Goal: Find specific page/section: Find specific page/section

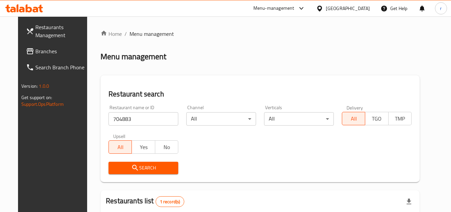
scroll to position [81, 0]
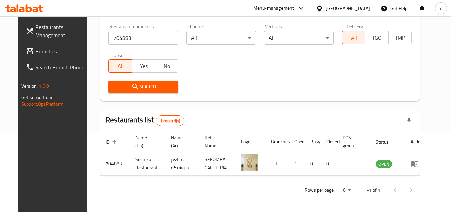
click at [323, 8] on icon at bounding box center [319, 8] width 7 height 7
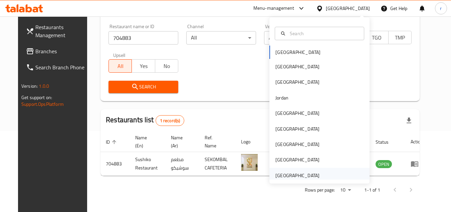
click at [301, 174] on div "[GEOGRAPHIC_DATA]" at bounding box center [298, 174] width 44 height 7
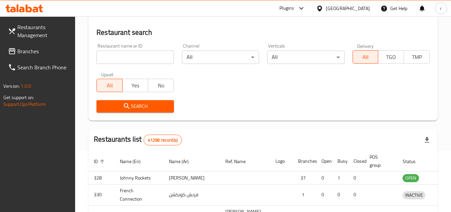
scroll to position [81, 0]
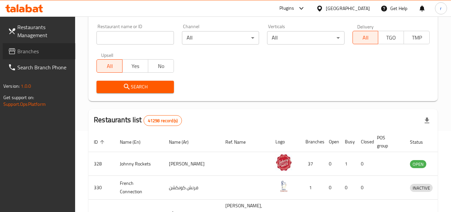
click at [16, 52] on span at bounding box center [12, 51] width 9 height 8
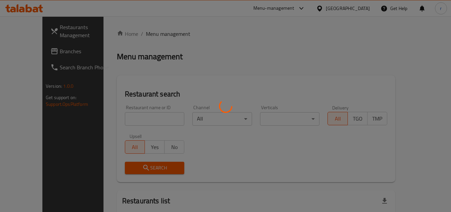
click at [132, 115] on div at bounding box center [225, 106] width 451 height 212
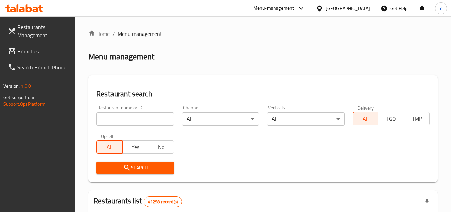
click at [129, 118] on input "search" at bounding box center [135, 118] width 77 height 13
paste input "702422"
type input "702422"
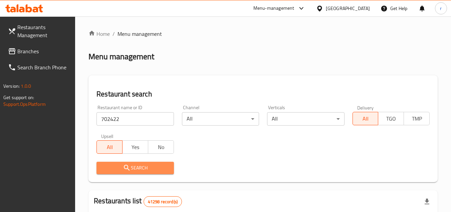
click at [120, 164] on span "Search" at bounding box center [135, 167] width 66 height 8
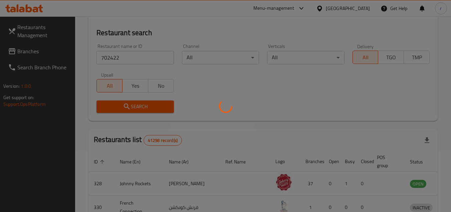
scroll to position [67, 0]
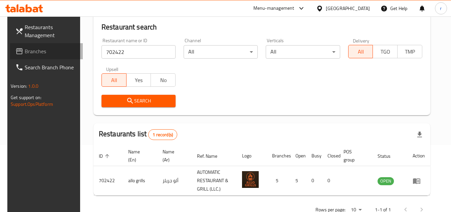
click at [31, 53] on span "Branches" at bounding box center [51, 51] width 53 height 8
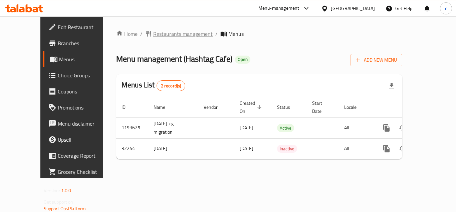
click at [153, 35] on span "Restaurants management" at bounding box center [182, 34] width 59 height 8
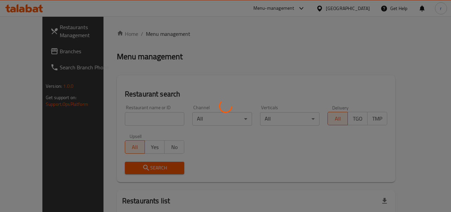
click at [125, 118] on div at bounding box center [225, 106] width 451 height 212
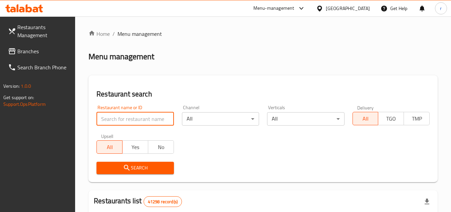
click at [125, 118] on input "search" at bounding box center [135, 118] width 77 height 13
paste input "16492"
type input "16492"
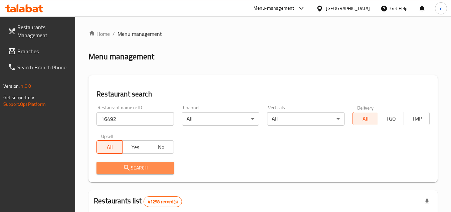
click at [122, 166] on span "Search" at bounding box center [135, 167] width 66 height 8
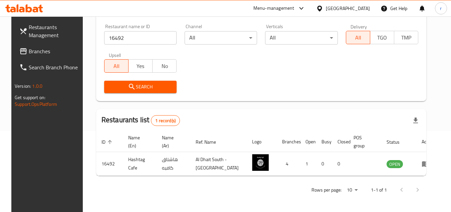
scroll to position [81, 0]
click at [348, 10] on div "[GEOGRAPHIC_DATA]" at bounding box center [348, 8] width 44 height 7
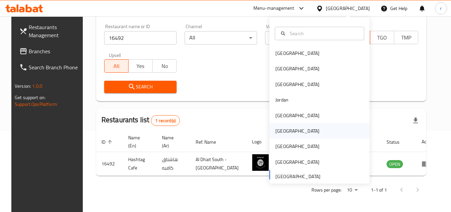
click at [284, 132] on div "[GEOGRAPHIC_DATA]" at bounding box center [297, 130] width 55 height 15
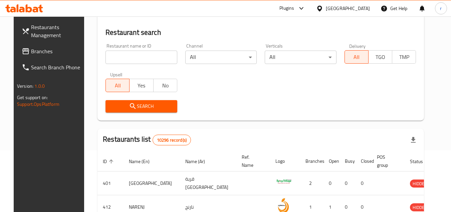
scroll to position [81, 0]
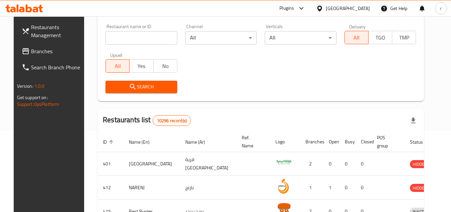
click at [43, 56] on link "Branches" at bounding box center [52, 51] width 73 height 16
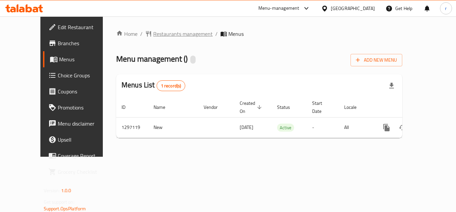
click at [157, 33] on span "Restaurants management" at bounding box center [182, 34] width 59 height 8
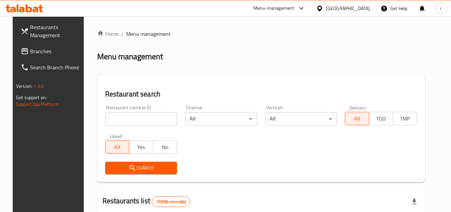
click at [137, 115] on input "search" at bounding box center [141, 118] width 72 height 13
paste input "700300"
type input "700300"
click at [137, 170] on span "Search" at bounding box center [141, 167] width 61 height 8
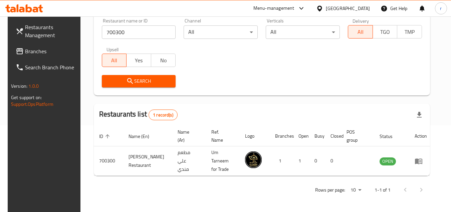
scroll to position [81, 0]
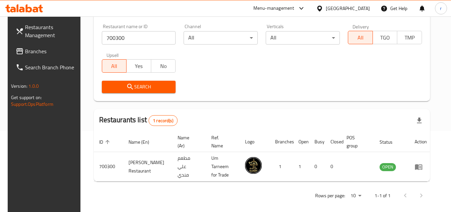
click at [362, 11] on div "Oman" at bounding box center [348, 8] width 44 height 7
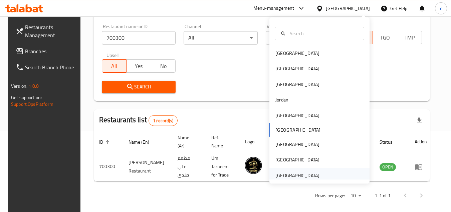
click at [297, 172] on div "[GEOGRAPHIC_DATA]" at bounding box center [298, 174] width 44 height 7
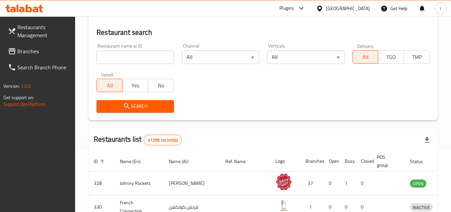
scroll to position [81, 0]
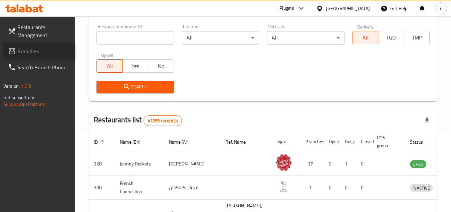
click at [27, 52] on span "Branches" at bounding box center [43, 51] width 53 height 8
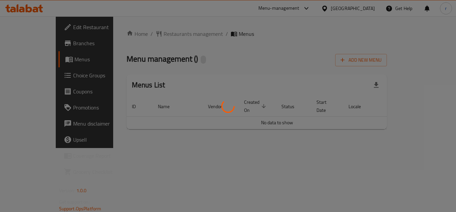
click at [140, 33] on div at bounding box center [228, 106] width 456 height 212
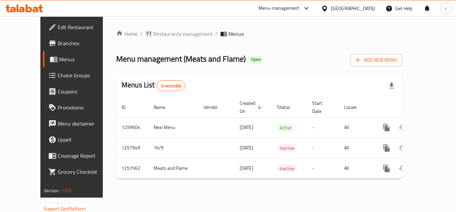
click at [153, 33] on span "Restaurants management" at bounding box center [182, 34] width 59 height 8
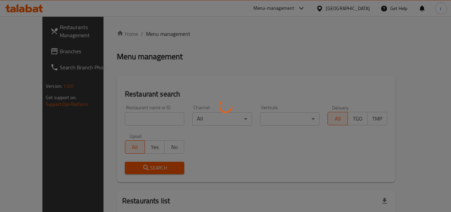
click at [138, 117] on div at bounding box center [225, 106] width 451 height 212
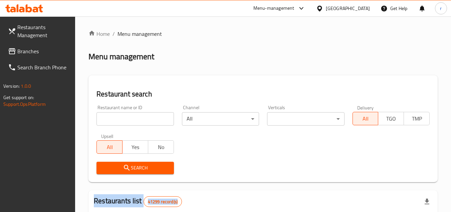
click at [138, 117] on div at bounding box center [225, 106] width 451 height 212
click at [138, 117] on input "search" at bounding box center [135, 118] width 77 height 13
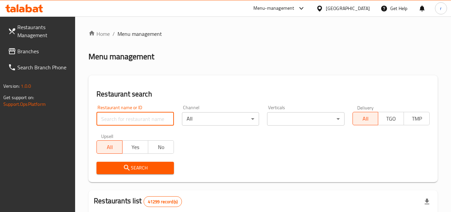
paste input "683040"
type input "683040"
click at [137, 167] on span "Search" at bounding box center [135, 167] width 66 height 8
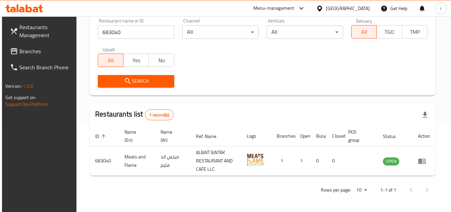
scroll to position [87, 0]
drag, startPoint x: 41, startPoint y: 54, endPoint x: 125, endPoint y: 2, distance: 98.6
click at [41, 54] on span "Branches" at bounding box center [45, 51] width 53 height 8
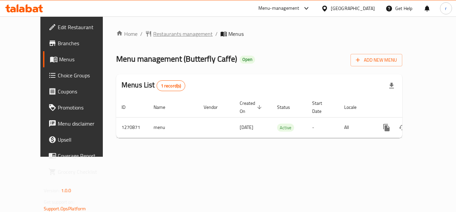
click at [153, 35] on span "Restaurants management" at bounding box center [182, 34] width 59 height 8
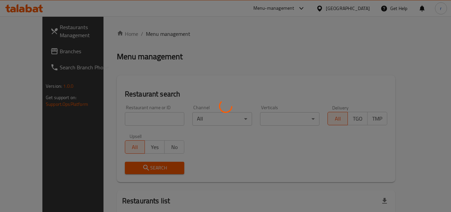
click at [137, 118] on div at bounding box center [225, 106] width 451 height 212
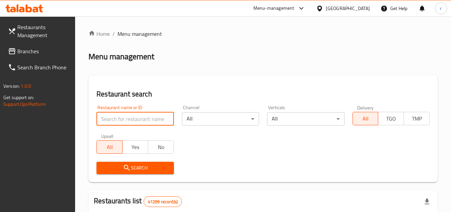
click at [137, 118] on input "search" at bounding box center [135, 118] width 77 height 13
paste input "689418"
type input "689418"
click at [139, 169] on span "Search" at bounding box center [135, 167] width 66 height 8
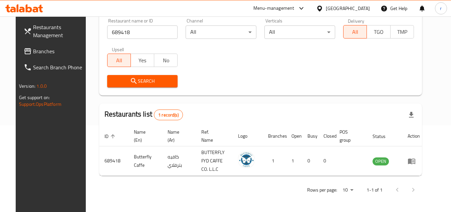
scroll to position [81, 0]
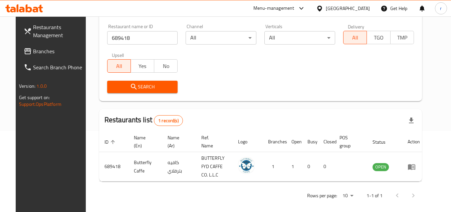
click at [327, 11] on div "[GEOGRAPHIC_DATA]" at bounding box center [348, 8] width 44 height 7
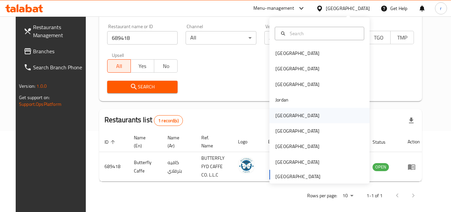
click at [276, 116] on div "Kuwait" at bounding box center [298, 115] width 44 height 7
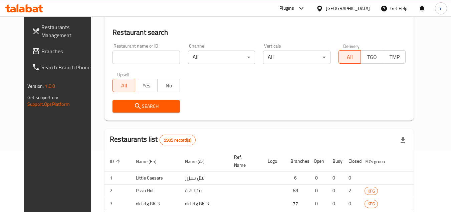
scroll to position [81, 0]
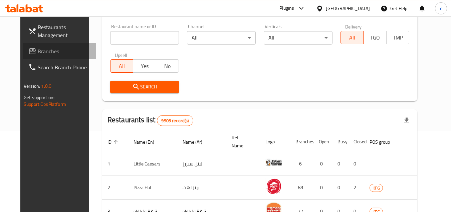
click at [38, 52] on span "Branches" at bounding box center [64, 51] width 53 height 8
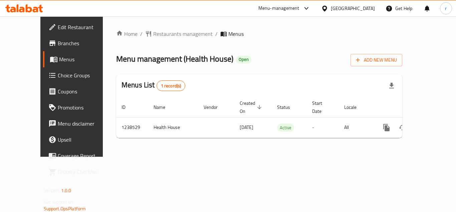
click at [153, 36] on span "Restaurants management" at bounding box center [182, 34] width 59 height 8
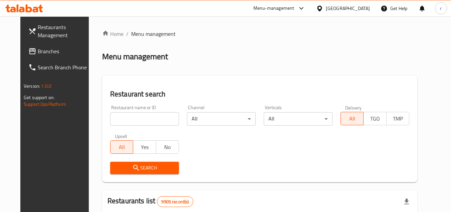
click at [135, 112] on input "search" at bounding box center [144, 118] width 69 height 13
paste input "679754"
type input "679754"
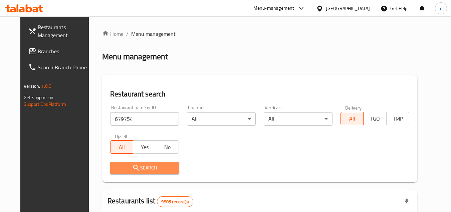
click at [139, 164] on span "Search" at bounding box center [145, 167] width 58 height 8
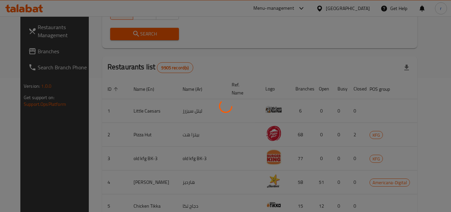
scroll to position [87, 0]
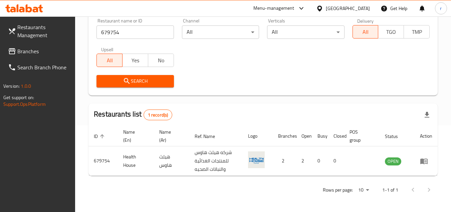
click at [365, 10] on div "[GEOGRAPHIC_DATA]" at bounding box center [348, 8] width 44 height 7
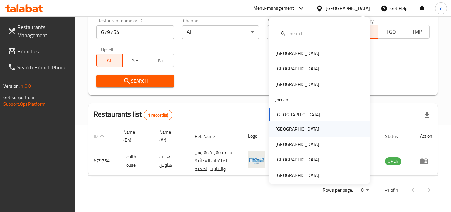
click at [280, 126] on div "[GEOGRAPHIC_DATA]" at bounding box center [298, 128] width 44 height 7
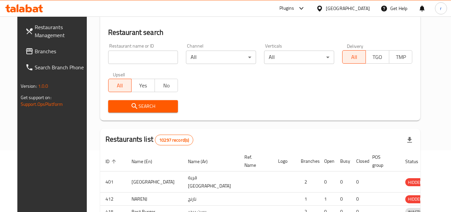
scroll to position [87, 0]
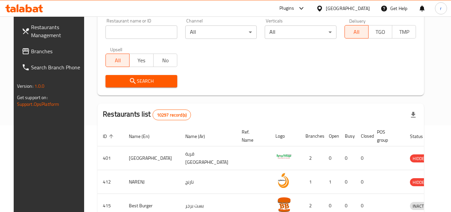
click at [31, 53] on span "Branches" at bounding box center [57, 51] width 53 height 8
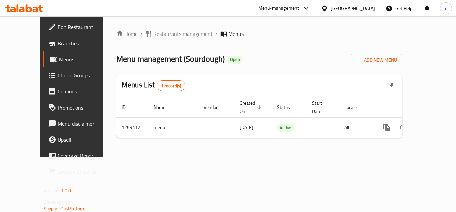
click at [163, 39] on div "Home / Restaurants management / Menus Menu management ( Sourdough ) Open Add Ne…" at bounding box center [259, 86] width 286 height 113
click at [164, 35] on span "Restaurants management" at bounding box center [182, 34] width 59 height 8
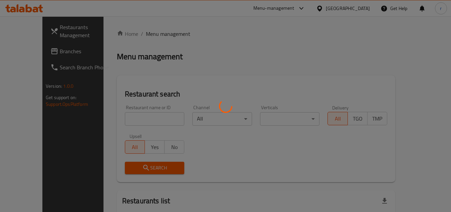
click at [127, 119] on div at bounding box center [225, 106] width 451 height 212
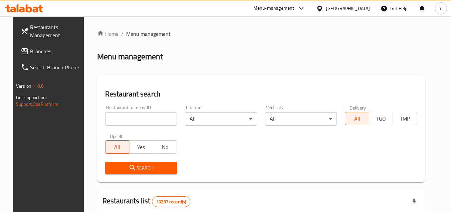
click at [128, 117] on input "search" at bounding box center [141, 118] width 72 height 13
paste input "688624"
type input "688624"
click at [139, 165] on span "Search" at bounding box center [141, 167] width 61 height 8
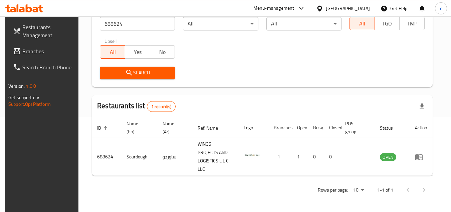
scroll to position [87, 0]
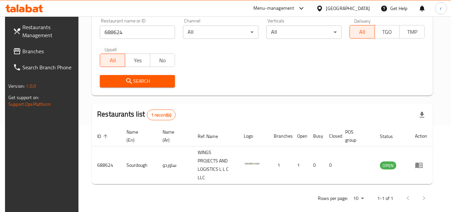
click at [361, 6] on div "Oman" at bounding box center [348, 8] width 44 height 7
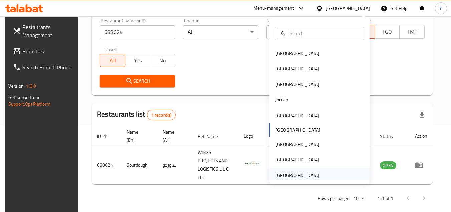
click at [305, 169] on div "[GEOGRAPHIC_DATA]" at bounding box center [297, 174] width 55 height 15
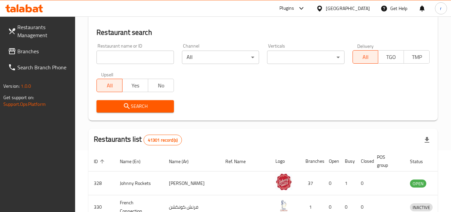
scroll to position [87, 0]
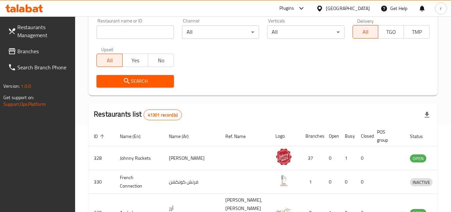
drag, startPoint x: 33, startPoint y: 51, endPoint x: 69, endPoint y: 34, distance: 39.0
click at [33, 51] on span "Branches" at bounding box center [43, 51] width 53 height 8
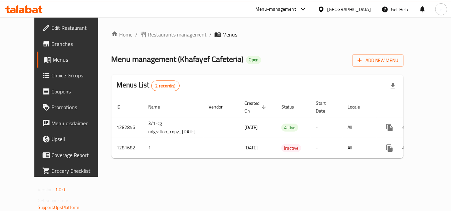
scroll to position [0, 0]
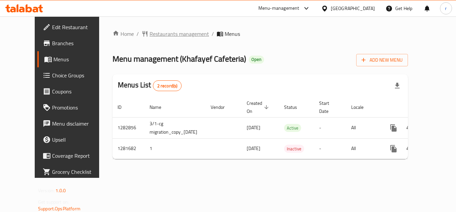
click at [156, 35] on span "Restaurants management" at bounding box center [179, 34] width 59 height 8
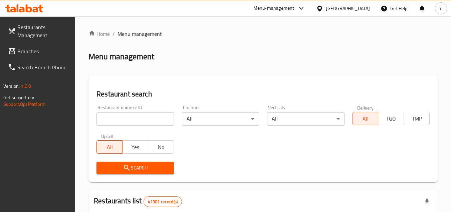
click at [141, 120] on input "search" at bounding box center [135, 118] width 77 height 13
paste input "694513"
type input "694513"
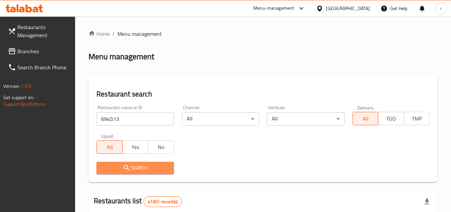
click at [138, 168] on span "Search" at bounding box center [135, 167] width 66 height 8
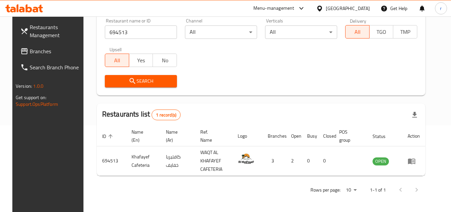
scroll to position [87, 0]
click at [338, 12] on div "[GEOGRAPHIC_DATA]" at bounding box center [348, 8] width 44 height 7
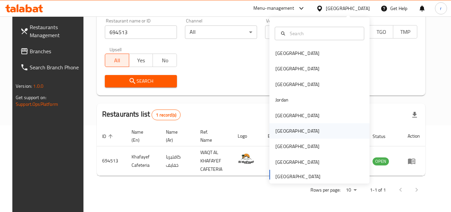
click at [282, 130] on div "[GEOGRAPHIC_DATA]" at bounding box center [298, 130] width 44 height 7
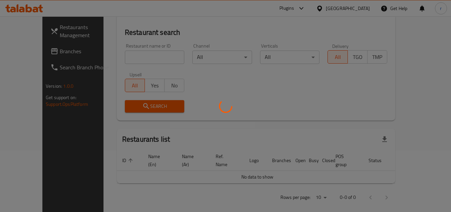
scroll to position [87, 0]
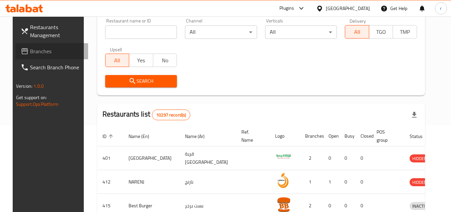
click at [30, 54] on span "Branches" at bounding box center [56, 51] width 53 height 8
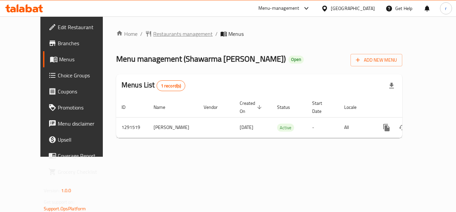
click at [153, 34] on span "Restaurants management" at bounding box center [182, 34] width 59 height 8
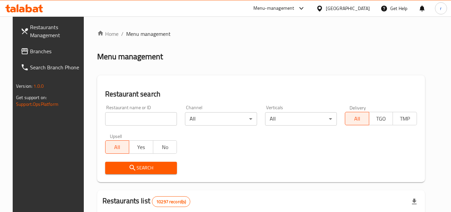
click at [123, 110] on div at bounding box center [225, 106] width 451 height 212
click at [119, 117] on input "search" at bounding box center [141, 118] width 72 height 13
paste input "698794"
type input "698794"
click at [112, 165] on span "Search" at bounding box center [141, 167] width 61 height 8
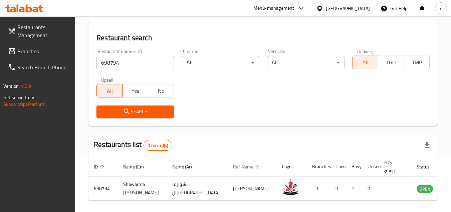
scroll to position [87, 0]
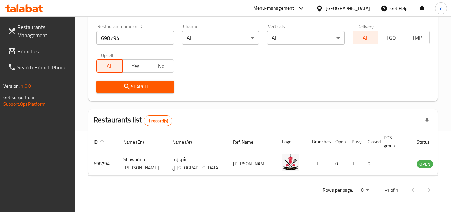
click at [323, 7] on icon at bounding box center [319, 8] width 7 height 7
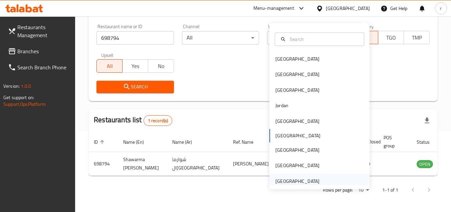
click at [305, 177] on div "[GEOGRAPHIC_DATA]" at bounding box center [298, 180] width 44 height 7
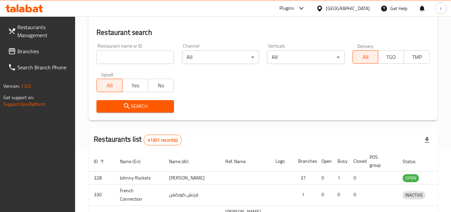
scroll to position [87, 0]
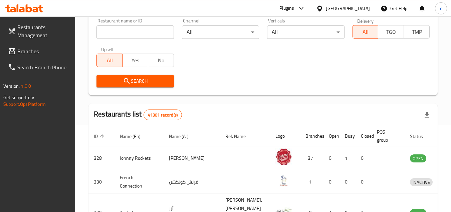
drag, startPoint x: 44, startPoint y: 53, endPoint x: 69, endPoint y: 37, distance: 29.7
click at [44, 53] on span "Branches" at bounding box center [43, 51] width 53 height 8
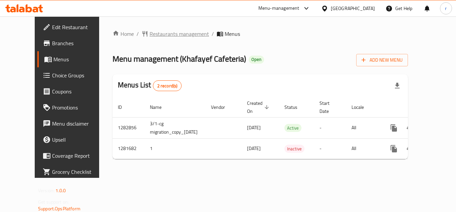
click at [151, 32] on span "Restaurants management" at bounding box center [179, 34] width 59 height 8
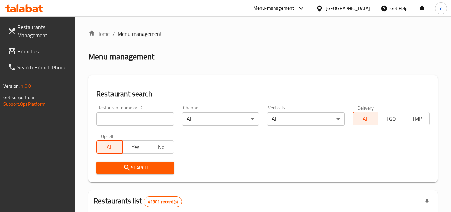
click at [137, 114] on input "search" at bounding box center [135, 118] width 77 height 13
paste input "694513"
type input "694513"
click at [143, 166] on span "Search" at bounding box center [135, 167] width 66 height 8
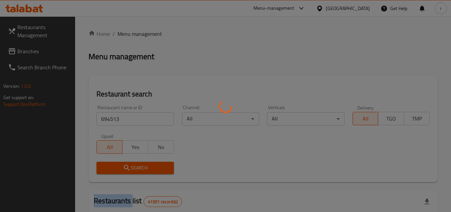
click at [143, 166] on div at bounding box center [225, 106] width 451 height 212
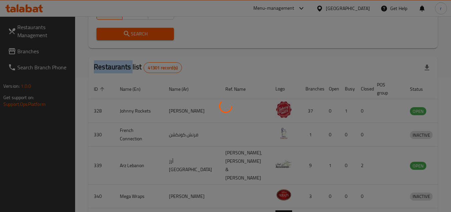
scroll to position [87, 0]
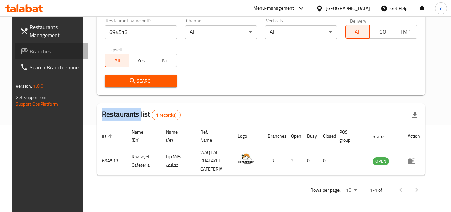
click at [30, 50] on span "Branches" at bounding box center [56, 51] width 53 height 8
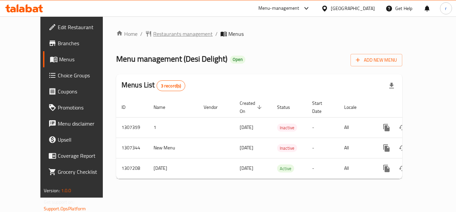
click at [153, 34] on span "Restaurants management" at bounding box center [182, 34] width 59 height 8
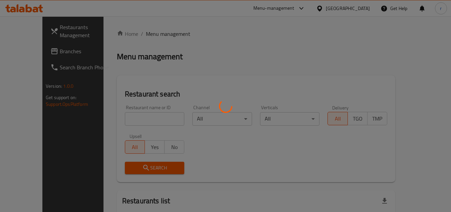
click at [133, 113] on div at bounding box center [225, 106] width 451 height 212
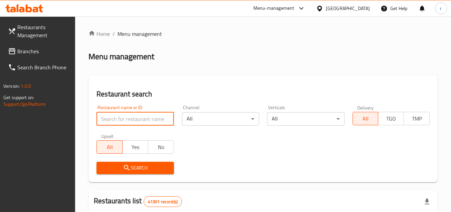
click at [131, 116] on input "search" at bounding box center [135, 118] width 77 height 13
paste input "704118"
type input "704118"
click at [133, 163] on button "Search" at bounding box center [135, 167] width 77 height 12
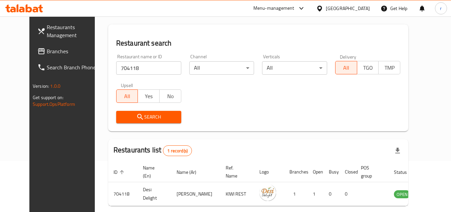
scroll to position [81, 0]
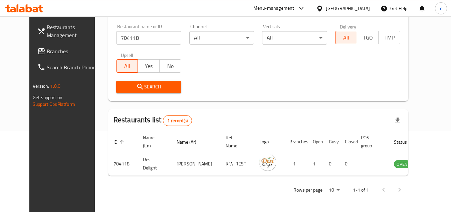
drag, startPoint x: 35, startPoint y: 48, endPoint x: 70, endPoint y: 41, distance: 36.1
click at [47, 48] on span "Branches" at bounding box center [73, 51] width 53 height 8
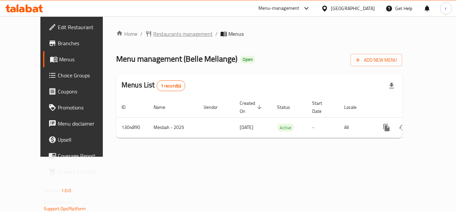
click at [153, 31] on span "Restaurants management" at bounding box center [182, 34] width 59 height 8
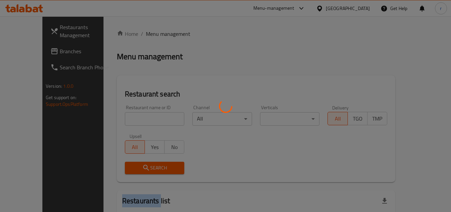
click at [151, 31] on div at bounding box center [225, 106] width 451 height 212
click at [131, 116] on div at bounding box center [225, 106] width 451 height 212
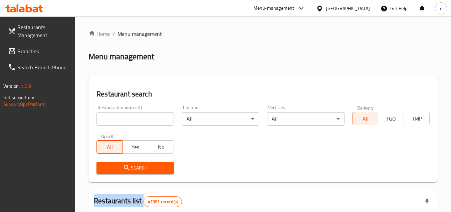
click at [131, 116] on input "search" at bounding box center [135, 118] width 77 height 13
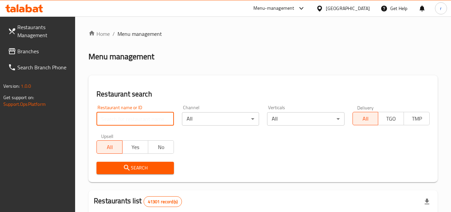
paste input "703443"
type input "703443"
click at [118, 169] on span "Search" at bounding box center [135, 167] width 66 height 8
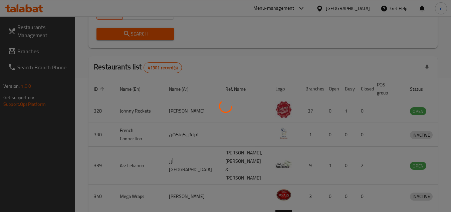
scroll to position [81, 0]
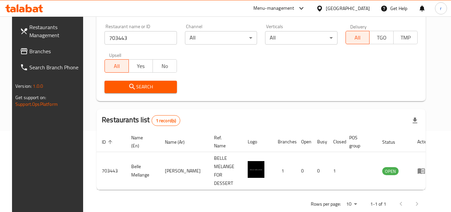
click at [328, 8] on div "[GEOGRAPHIC_DATA]" at bounding box center [348, 8] width 44 height 7
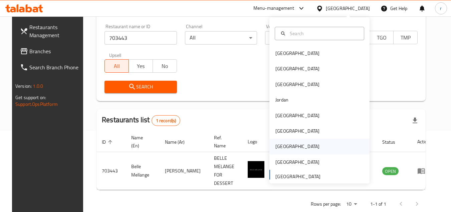
click at [276, 141] on div "Qatar" at bounding box center [297, 145] width 55 height 15
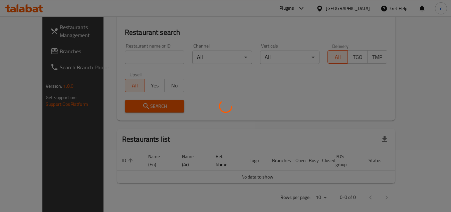
scroll to position [81, 0]
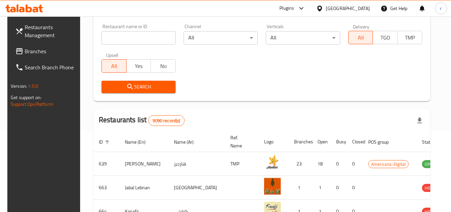
click at [39, 46] on link "Branches" at bounding box center [46, 51] width 73 height 16
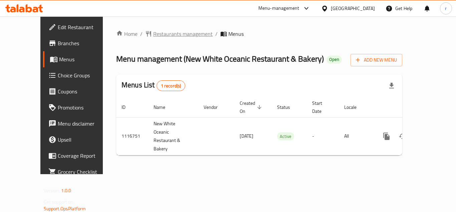
click at [153, 30] on span "Restaurants management" at bounding box center [182, 34] width 59 height 8
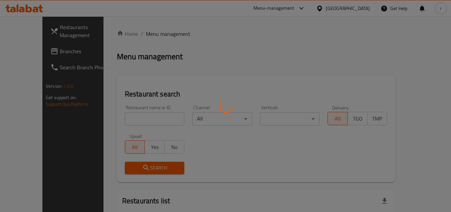
click at [123, 114] on div at bounding box center [225, 106] width 451 height 212
click at [123, 116] on div at bounding box center [225, 106] width 451 height 212
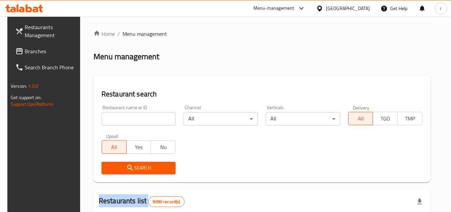
click at [123, 116] on div "Home / Menu management Menu management Restaurant search Restaurant name or ID …" at bounding box center [262, 216] width 337 height 373
click at [123, 116] on input "search" at bounding box center [139, 118] width 74 height 13
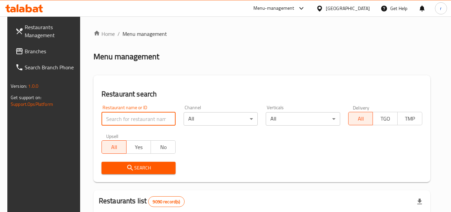
paste input "665879"
type input "665879"
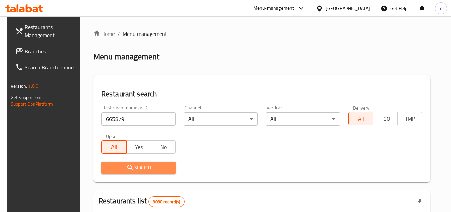
click at [133, 166] on span "Search" at bounding box center [138, 167] width 63 height 8
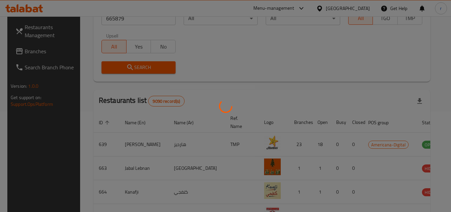
scroll to position [95, 0]
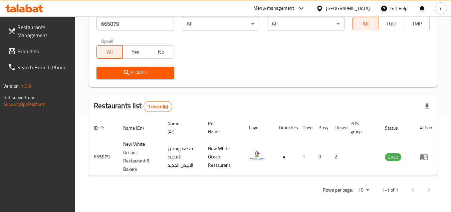
click at [360, 9] on div "Qatar" at bounding box center [348, 8] width 44 height 7
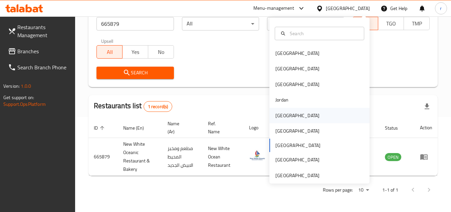
click at [279, 116] on div "Kuwait" at bounding box center [298, 115] width 44 height 7
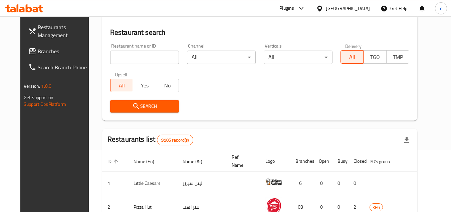
scroll to position [95, 0]
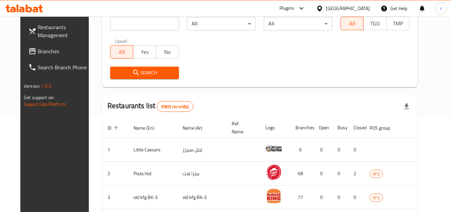
click at [38, 53] on span "Branches" at bounding box center [64, 51] width 53 height 8
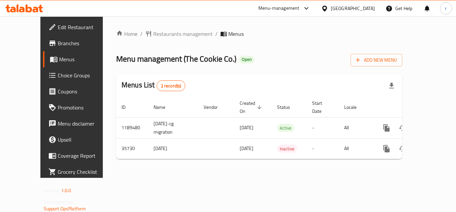
click at [156, 34] on span "Restaurants management" at bounding box center [182, 34] width 59 height 8
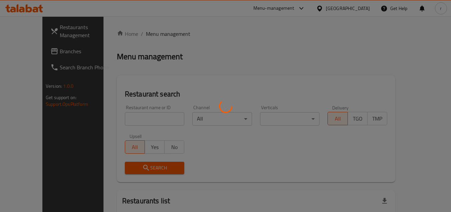
click at [126, 112] on div at bounding box center [225, 106] width 451 height 212
click at [125, 115] on div at bounding box center [225, 106] width 451 height 212
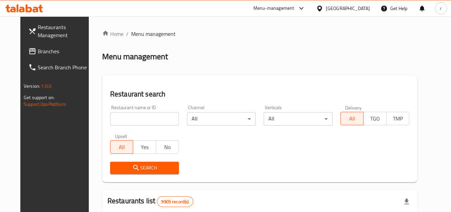
click at [125, 115] on input "search" at bounding box center [144, 118] width 69 height 13
paste input "18465"
type input "18465"
click at [140, 168] on span "Search" at bounding box center [145, 167] width 58 height 8
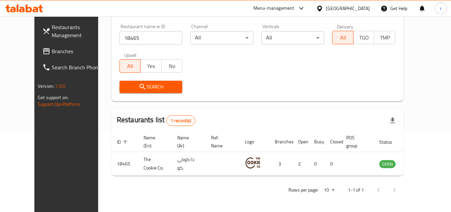
scroll to position [81, 0]
click at [356, 9] on div "[GEOGRAPHIC_DATA]" at bounding box center [348, 8] width 44 height 7
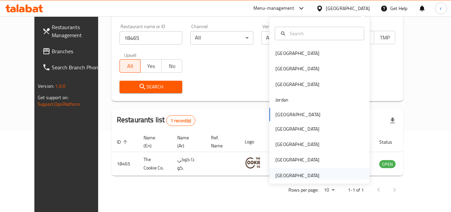
click at [289, 172] on div "[GEOGRAPHIC_DATA]" at bounding box center [298, 174] width 44 height 7
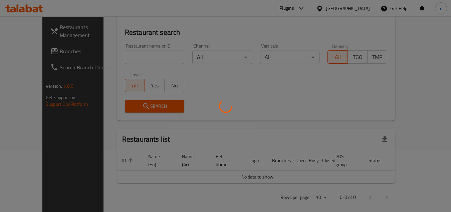
scroll to position [81, 0]
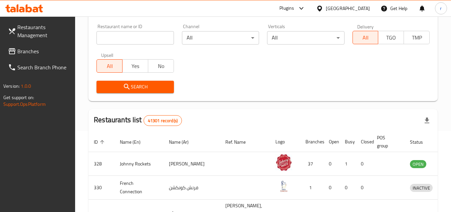
click at [34, 52] on span "Branches" at bounding box center [43, 51] width 53 height 8
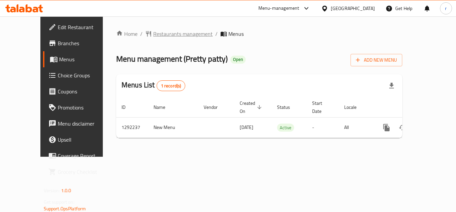
click at [166, 36] on span "Restaurants management" at bounding box center [182, 34] width 59 height 8
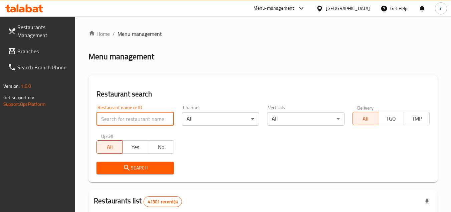
click at [133, 116] on input "search" at bounding box center [135, 118] width 77 height 13
paste input "699058"
type input "699058"
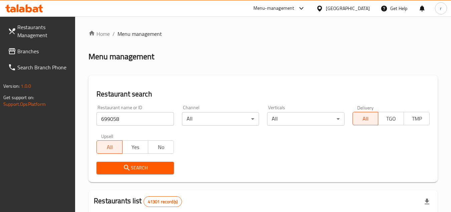
click at [135, 164] on span "Search" at bounding box center [135, 167] width 66 height 8
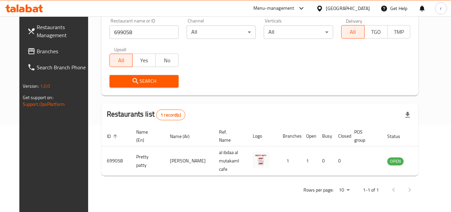
scroll to position [81, 0]
